Goal: Navigation & Orientation: Find specific page/section

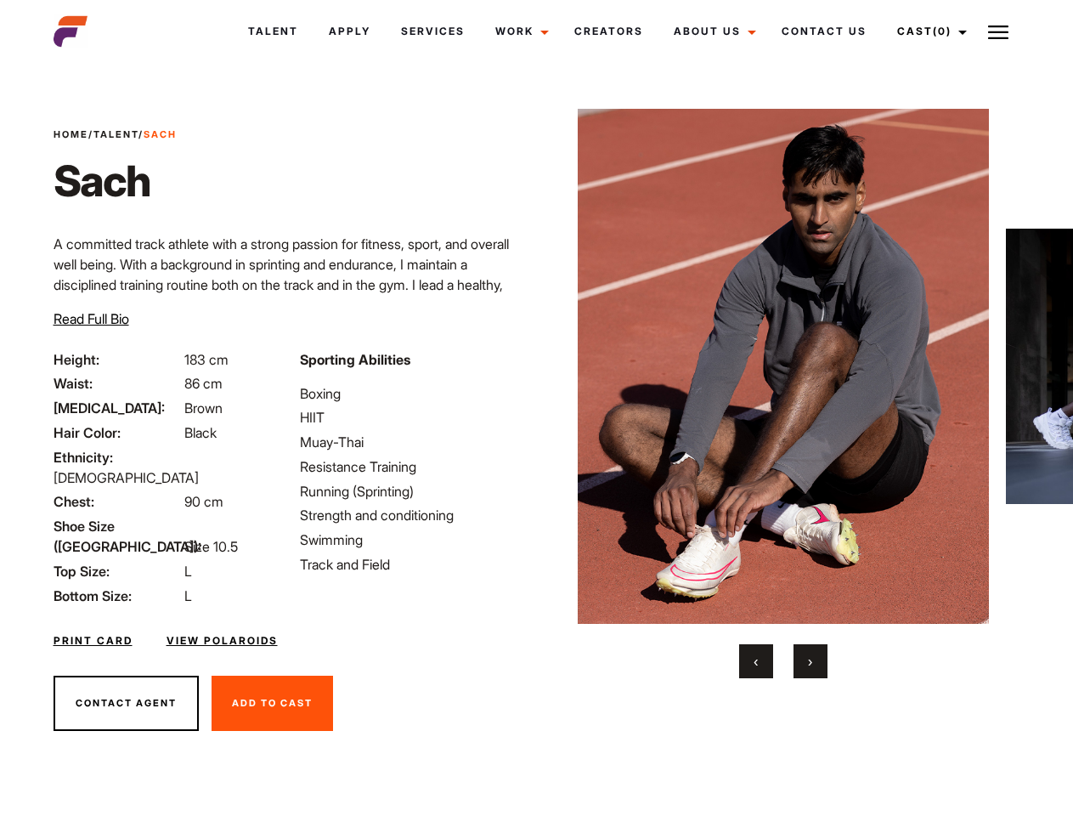
click at [928, 31] on link "Cast (0)" at bounding box center [929, 31] width 95 height 46
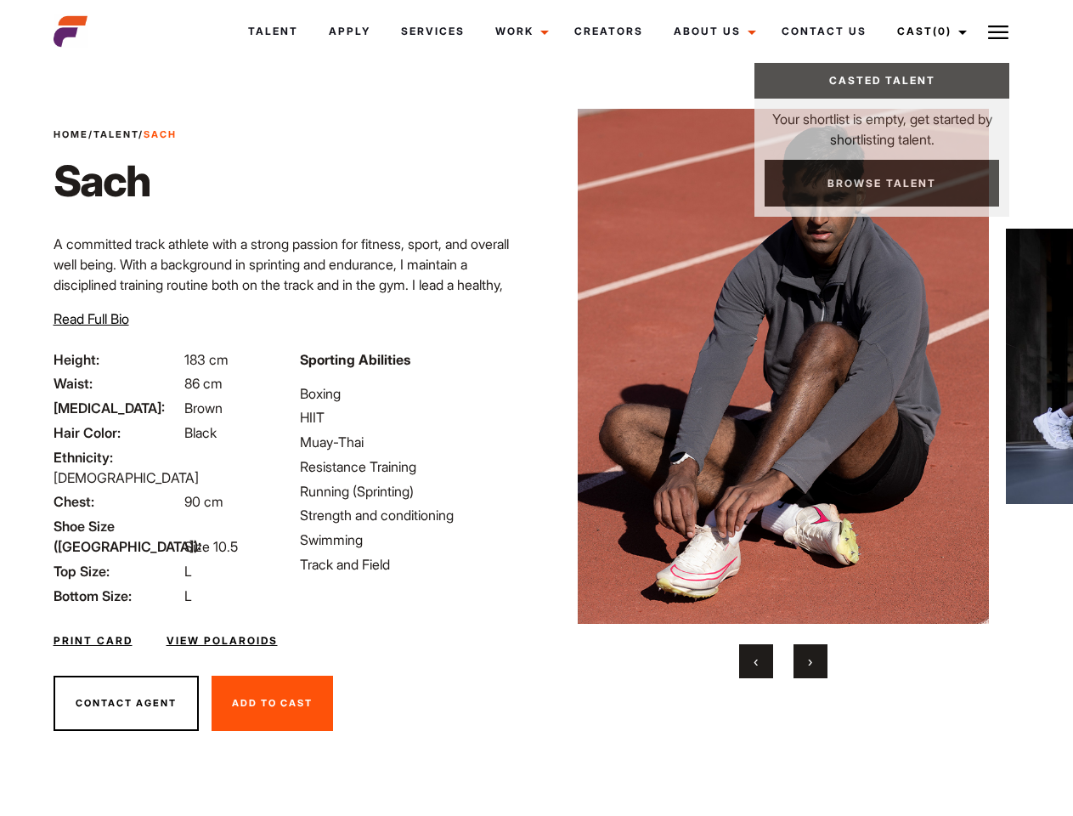
click at [998, 31] on img at bounding box center [998, 32] width 20 height 20
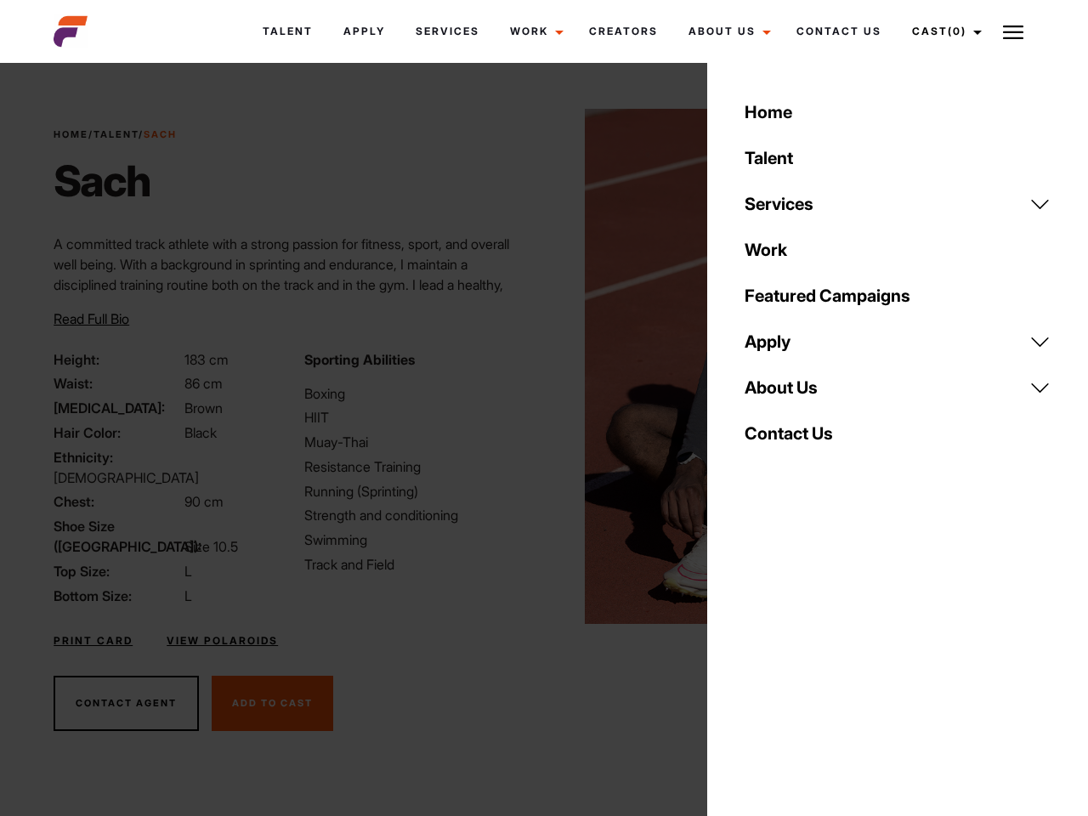
click at [783, 393] on body "Talent Apply Services Work Campaigns Jobs Job Request Creators About Us Founder…" at bounding box center [544, 458] width 1088 height 781
click at [536, 366] on div "Sporting Abilities Boxing HIIT Muay-Thai Resistance Training Running (Sprinting…" at bounding box center [419, 477] width 250 height 257
click at [756, 661] on div "Home Talent Services Talent Casting Photography Videography Creative Hair and M…" at bounding box center [897, 408] width 381 height 816
click at [811, 661] on div "Home Talent Services Talent Casting Photography Videography Creative Hair and M…" at bounding box center [897, 408] width 381 height 816
